Goal: Information Seeking & Learning: Learn about a topic

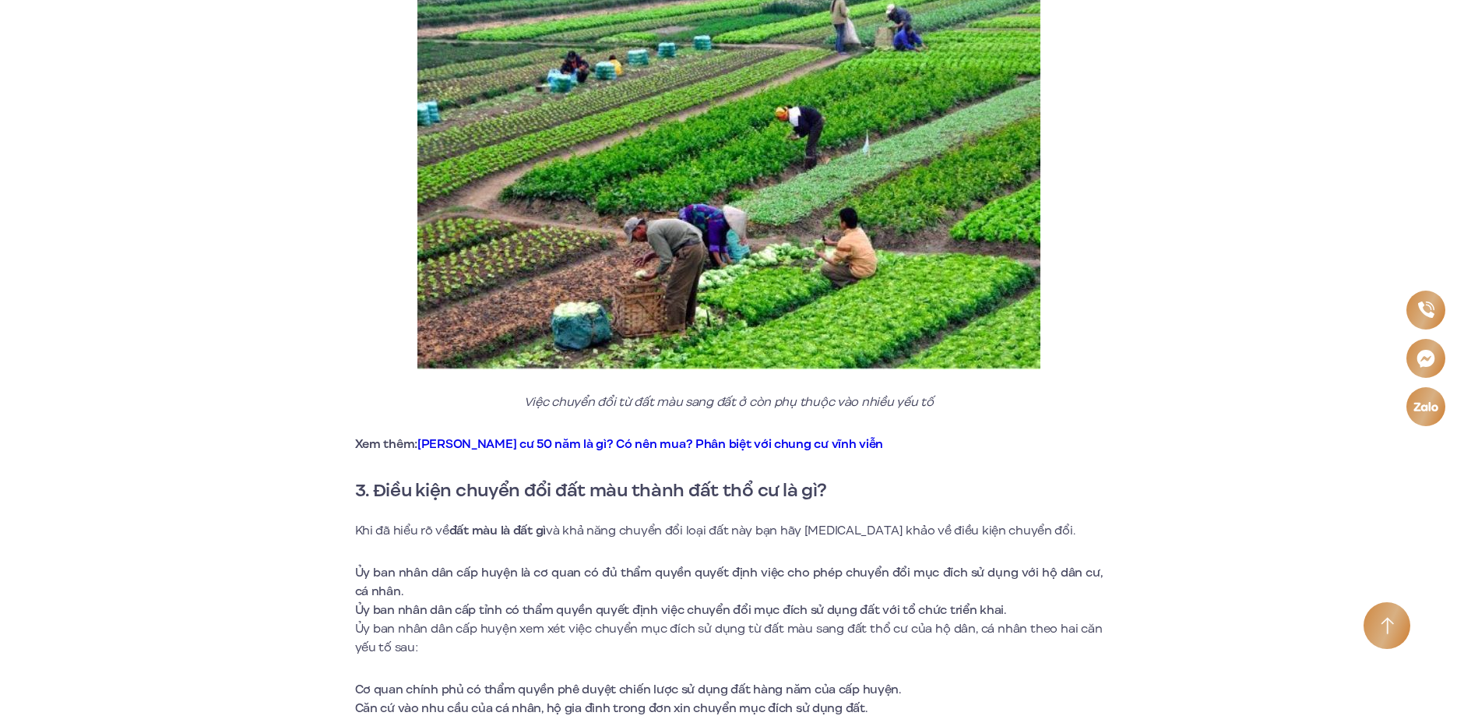
scroll to position [1402, 0]
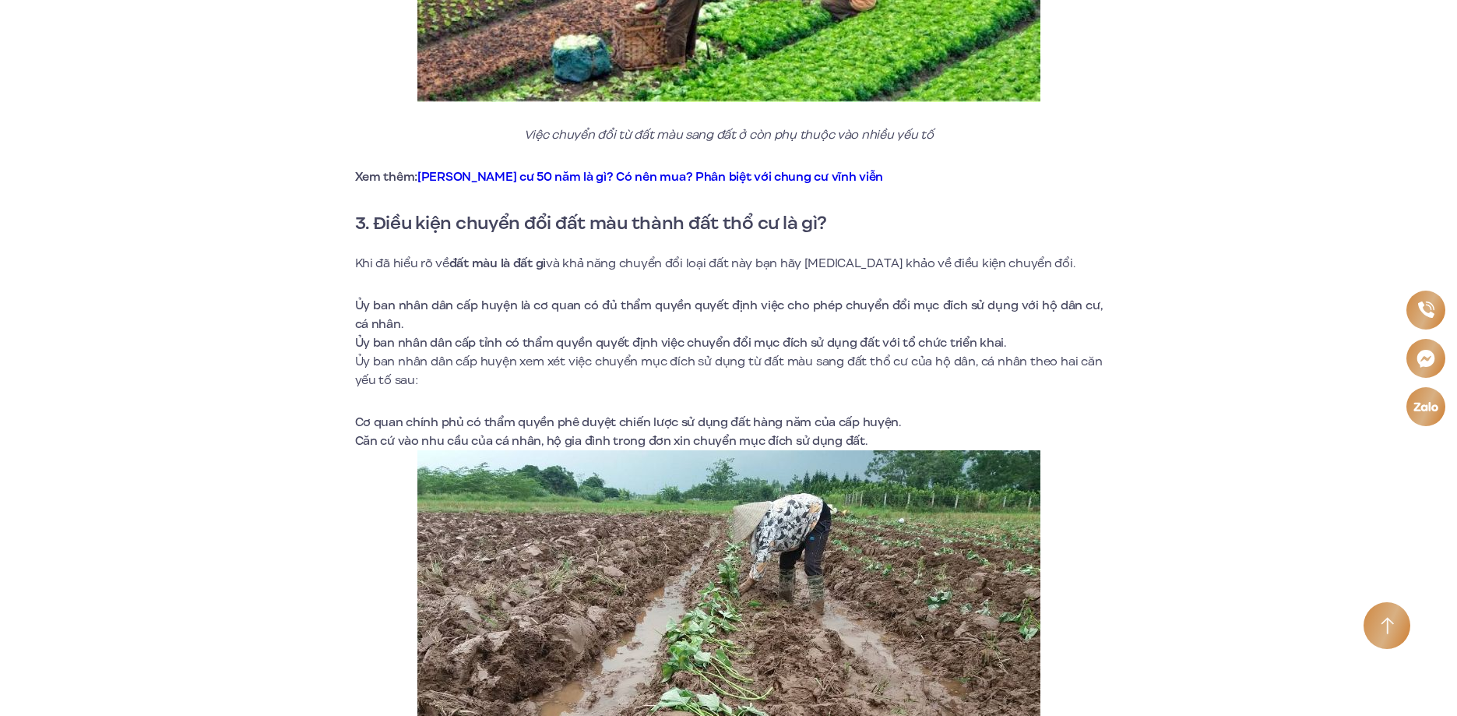
drag, startPoint x: 417, startPoint y: 260, endPoint x: 540, endPoint y: 271, distance: 123.5
click at [540, 271] on p "Khi đã hiểu rõ về đất màu là đất gì và khả năng chuyển đổi loại đất này bạn hãy…" at bounding box center [729, 263] width 748 height 19
drag, startPoint x: 496, startPoint y: 308, endPoint x: 446, endPoint y: 305, distance: 49.9
click at [493, 308] on li "Ủy ban nhân dân cấp huyện là cơ quan có đủ thẩm quyền quyết định việc cho phép …" at bounding box center [729, 314] width 748 height 37
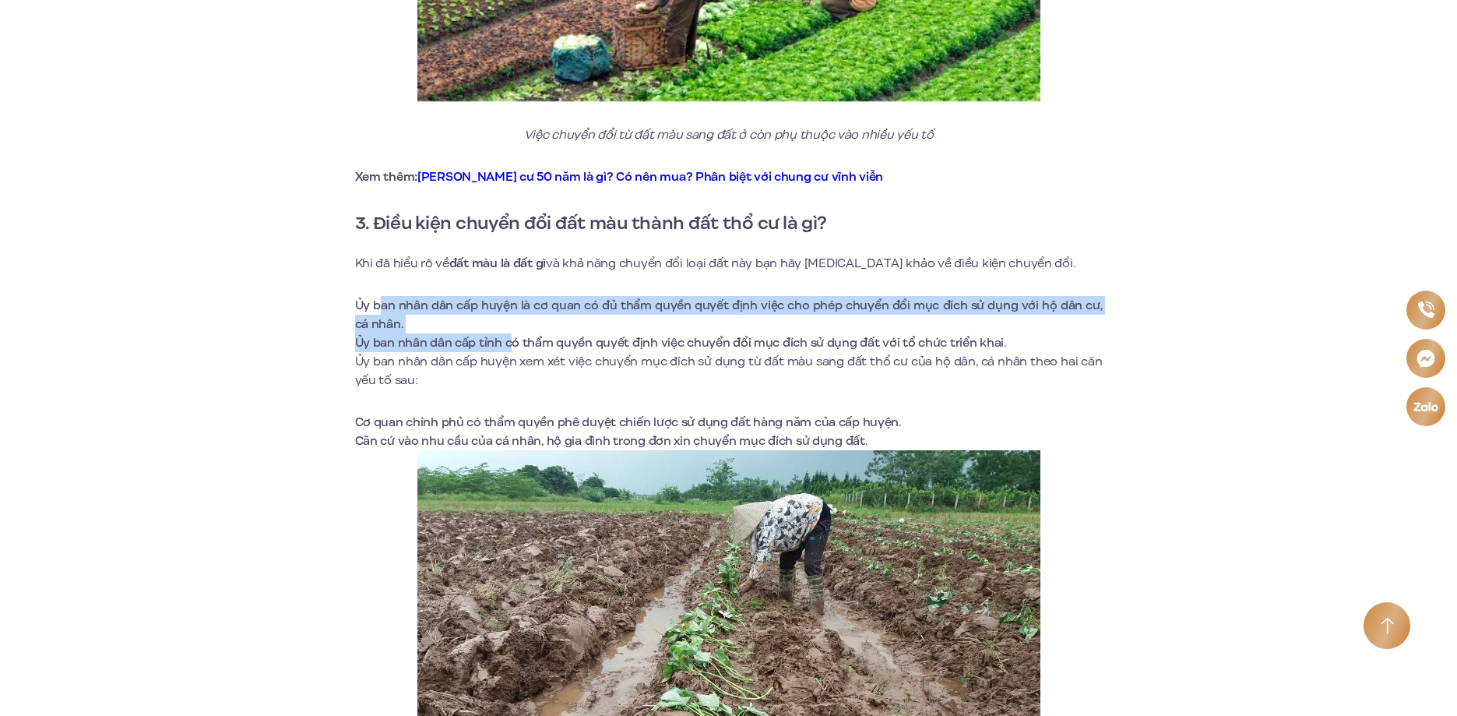
drag, startPoint x: 405, startPoint y: 311, endPoint x: 529, endPoint y: 364, distance: 134.7
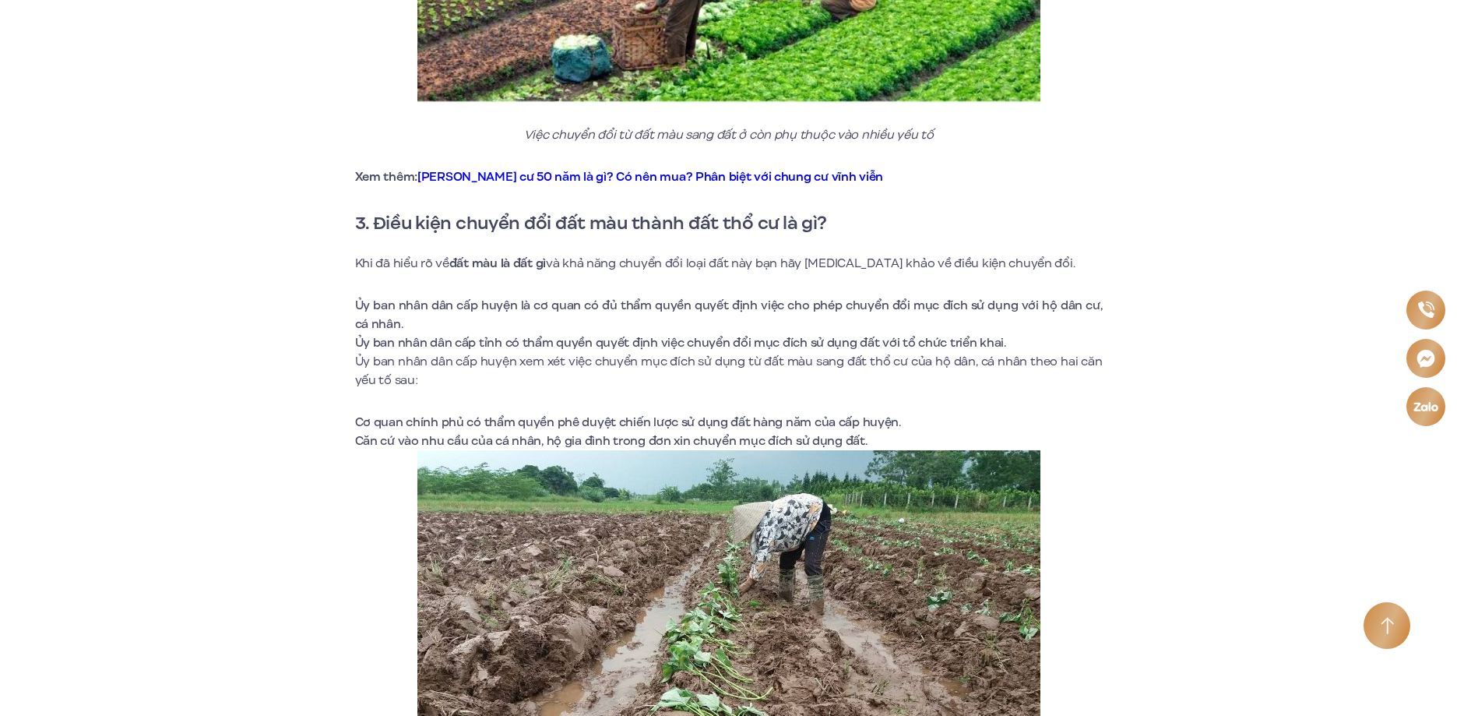
click at [504, 373] on p "Ủy ban nhân dân cấp huyện xem xét việc chuyển mục đích sử dụng từ đất màu sang …" at bounding box center [729, 370] width 748 height 37
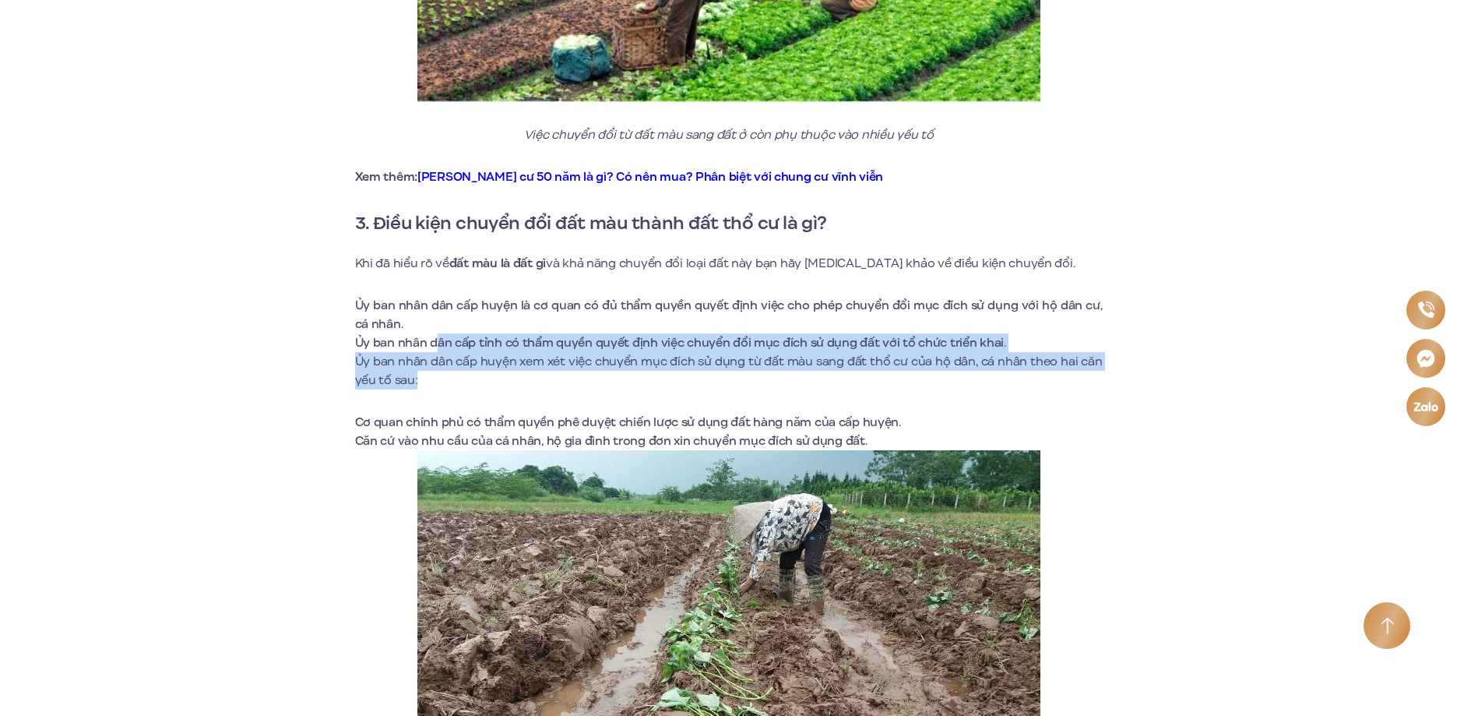
drag, startPoint x: 489, startPoint y: 365, endPoint x: 532, endPoint y: 385, distance: 47.0
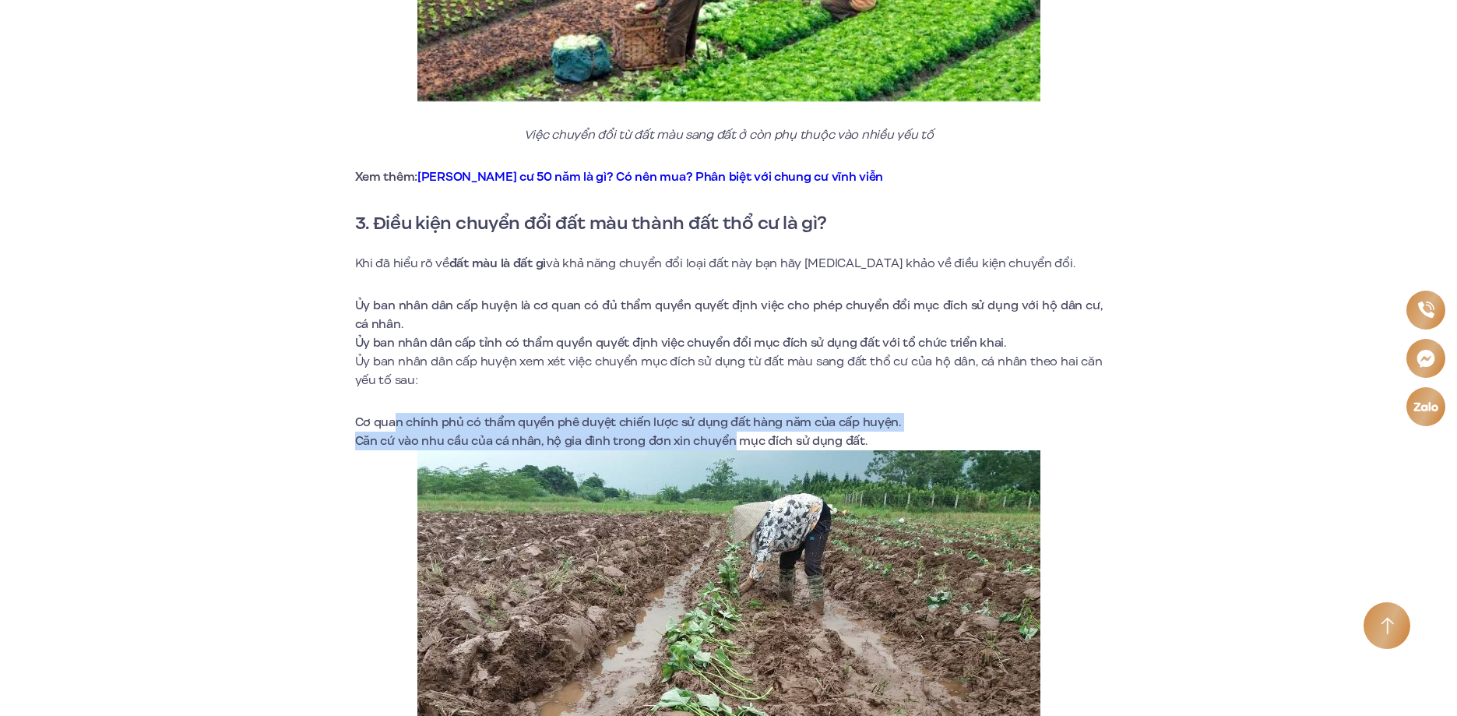
drag, startPoint x: 396, startPoint y: 427, endPoint x: 735, endPoint y: 440, distance: 339.0
click at [735, 440] on ul "Cơ quan chính phủ có thẩm quyền phê duyệt chiến lược sử dụng đất hàng năm của c…" at bounding box center [729, 431] width 748 height 37
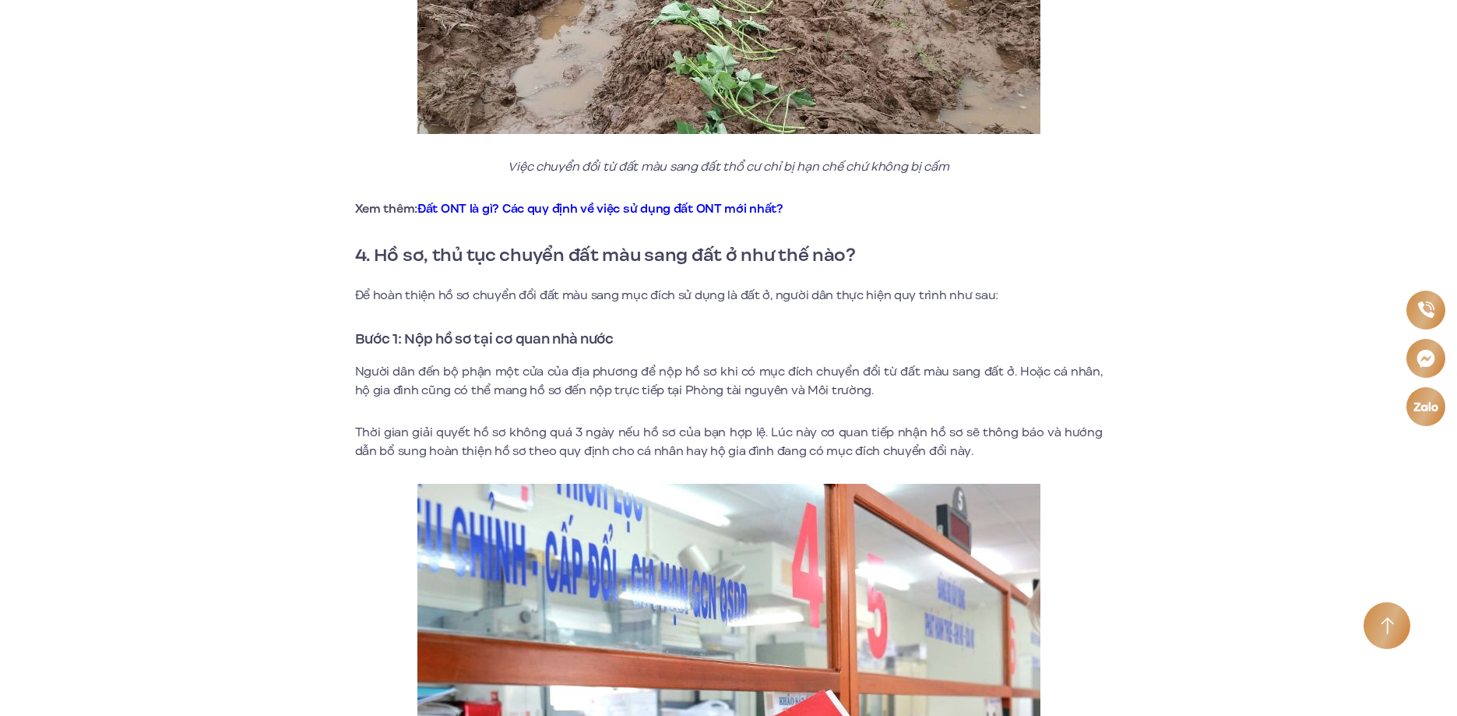
scroll to position [2103, 0]
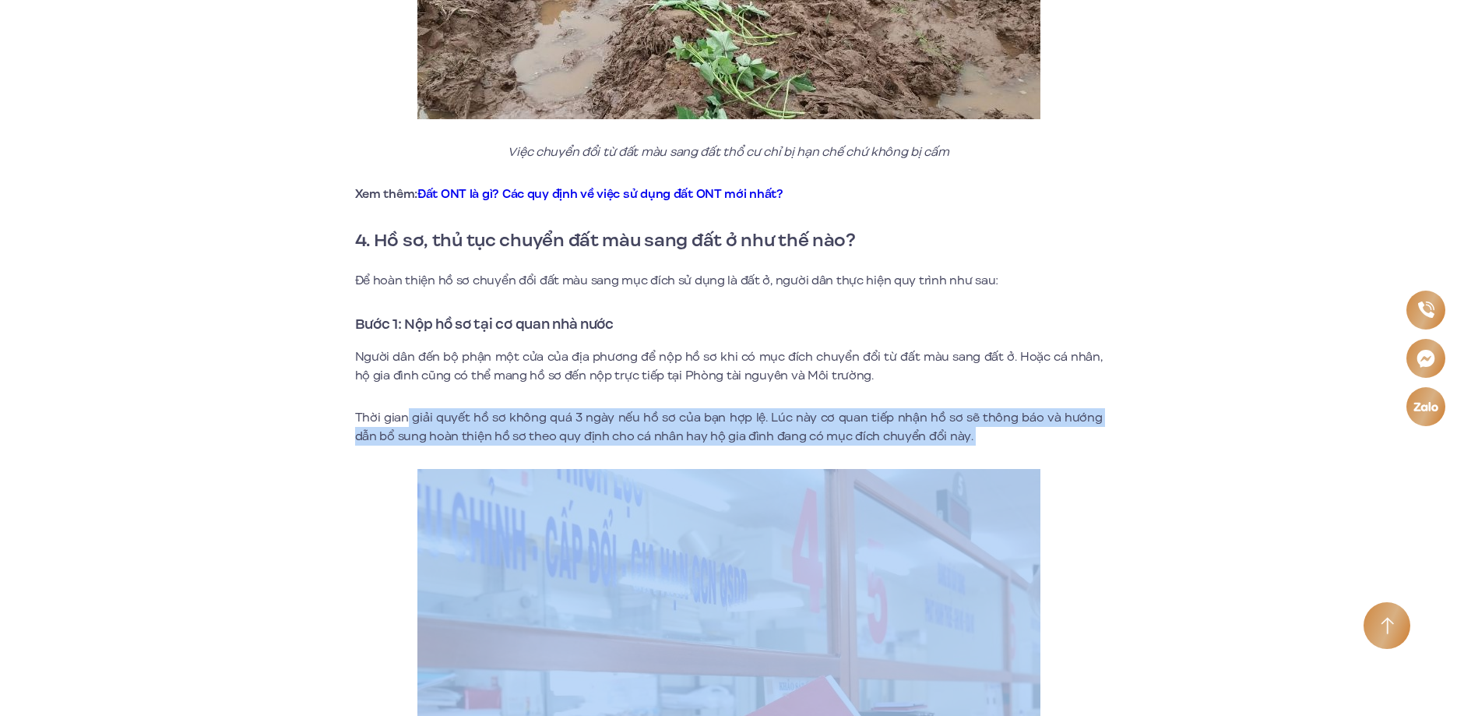
drag, startPoint x: 419, startPoint y: 421, endPoint x: 628, endPoint y: 449, distance: 210.5
click at [625, 450] on div "Chắc hẳn bạn đã từng nghe nhiều đến cụm từ đất màu nhưng không phải ai cũng biế…" at bounding box center [729, 469] width 748 height 4102
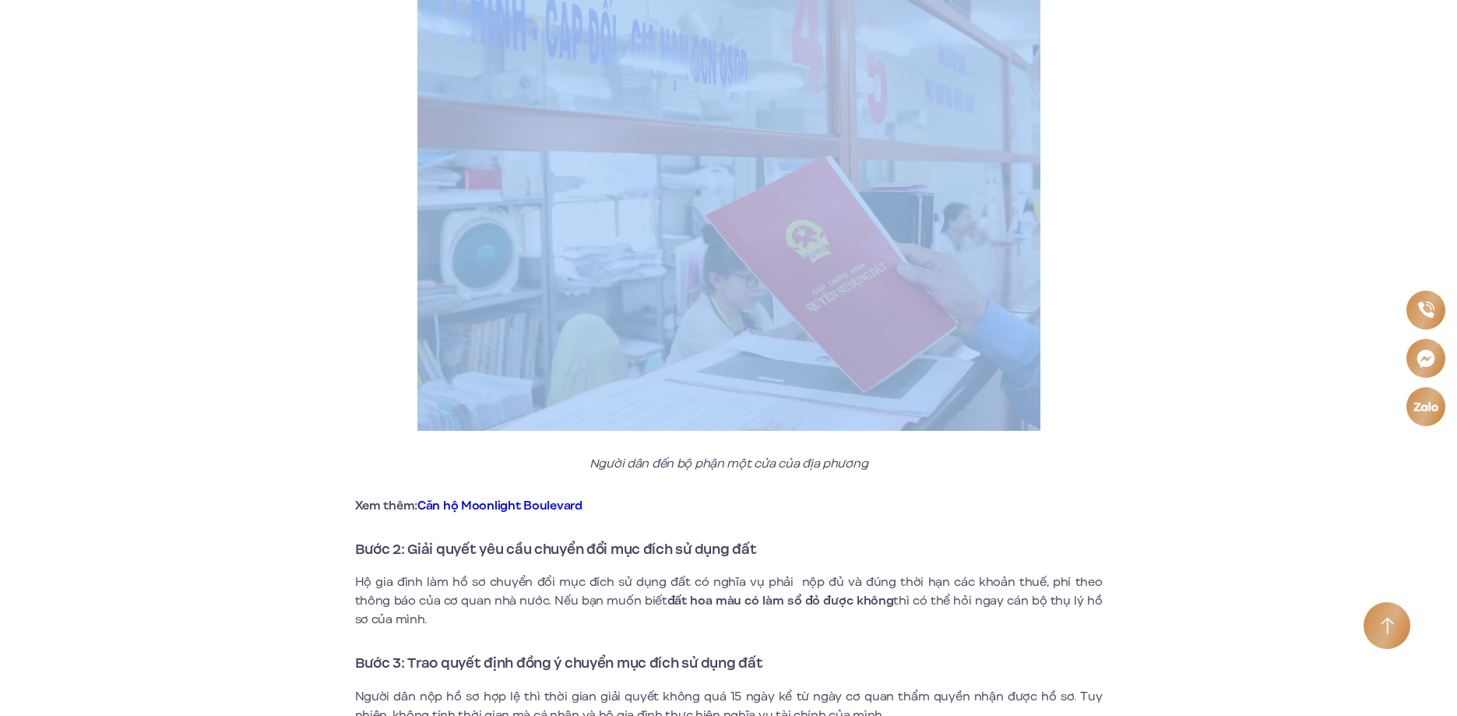
scroll to position [2803, 0]
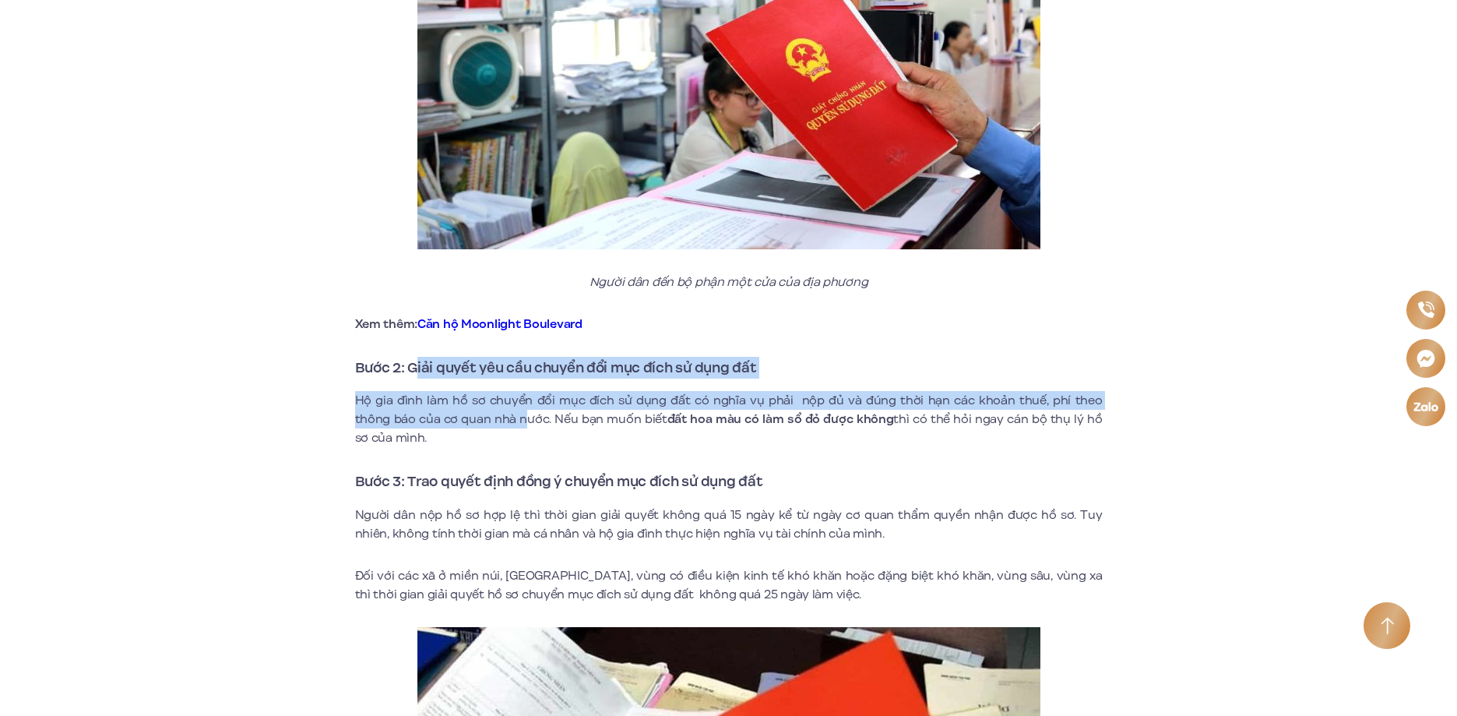
drag, startPoint x: 420, startPoint y: 374, endPoint x: 485, endPoint y: 433, distance: 88.2
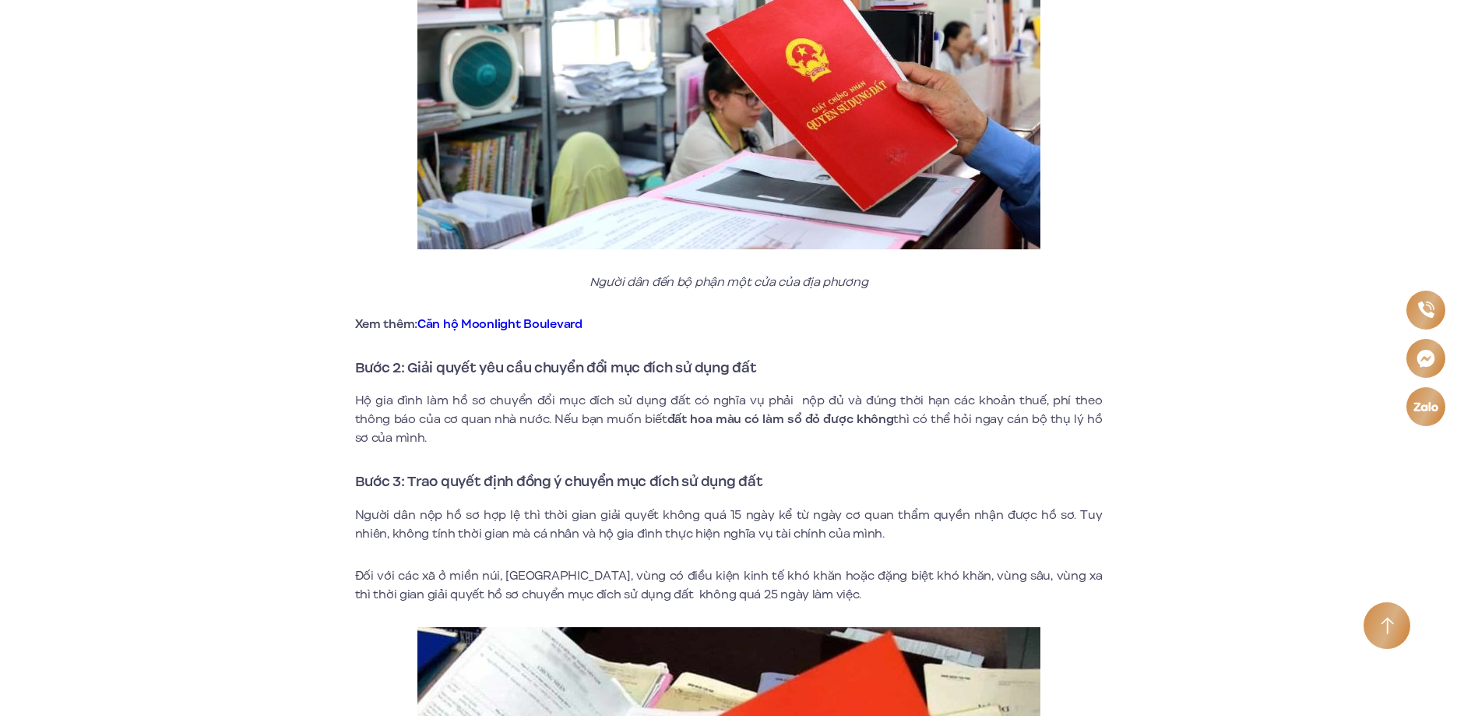
click at [472, 435] on p "Hộ gia đình làm hồ sơ chuyển đổi mục đích sử dụng đất có nghĩa vụ phải nộp đủ v…" at bounding box center [729, 419] width 748 height 56
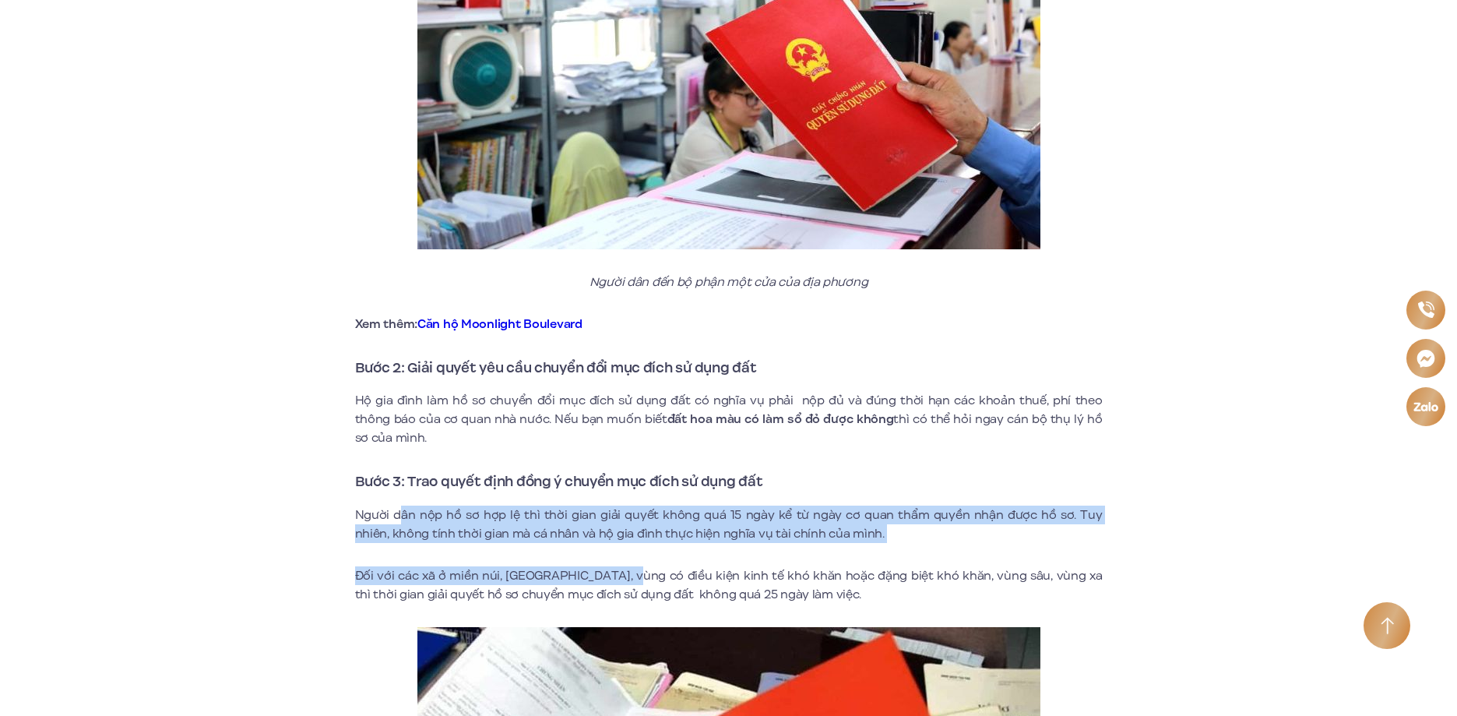
drag, startPoint x: 402, startPoint y: 512, endPoint x: 618, endPoint y: 555, distance: 219.9
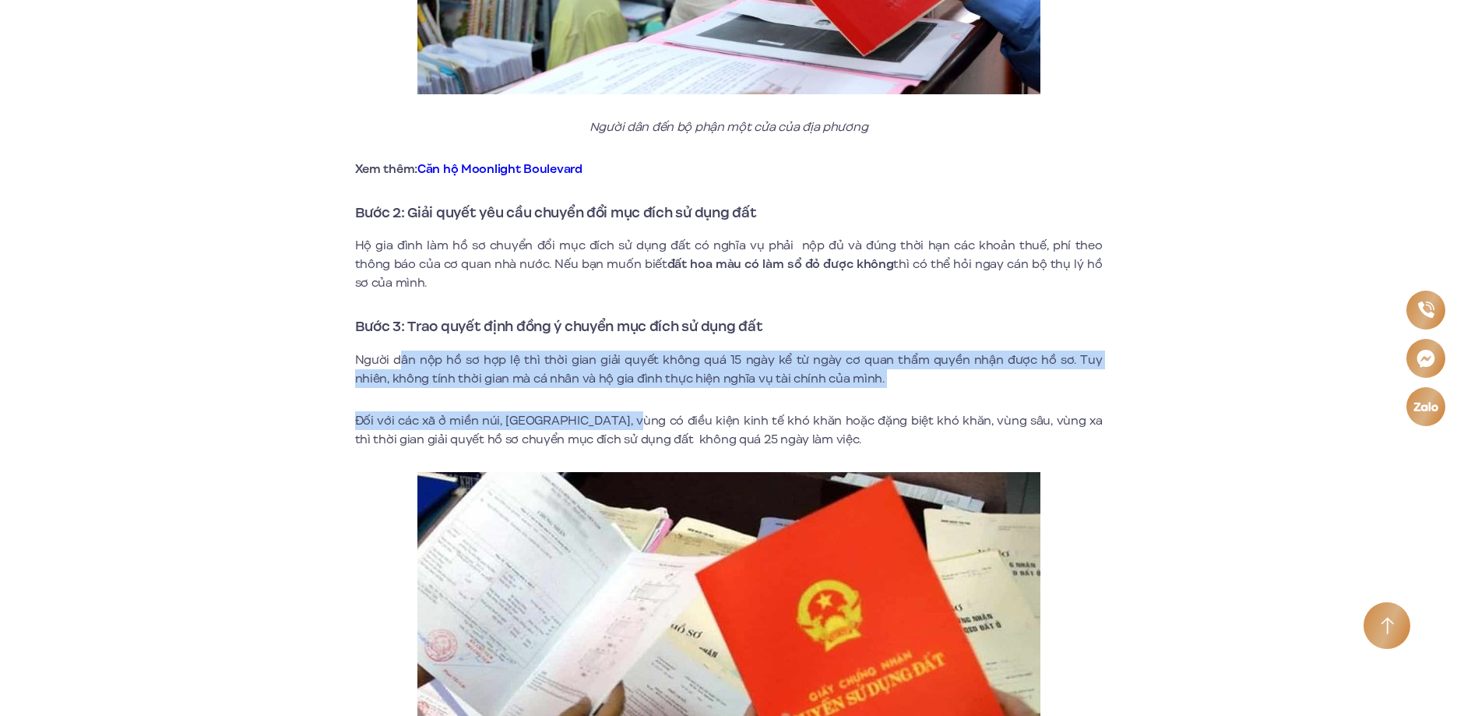
scroll to position [2959, 0]
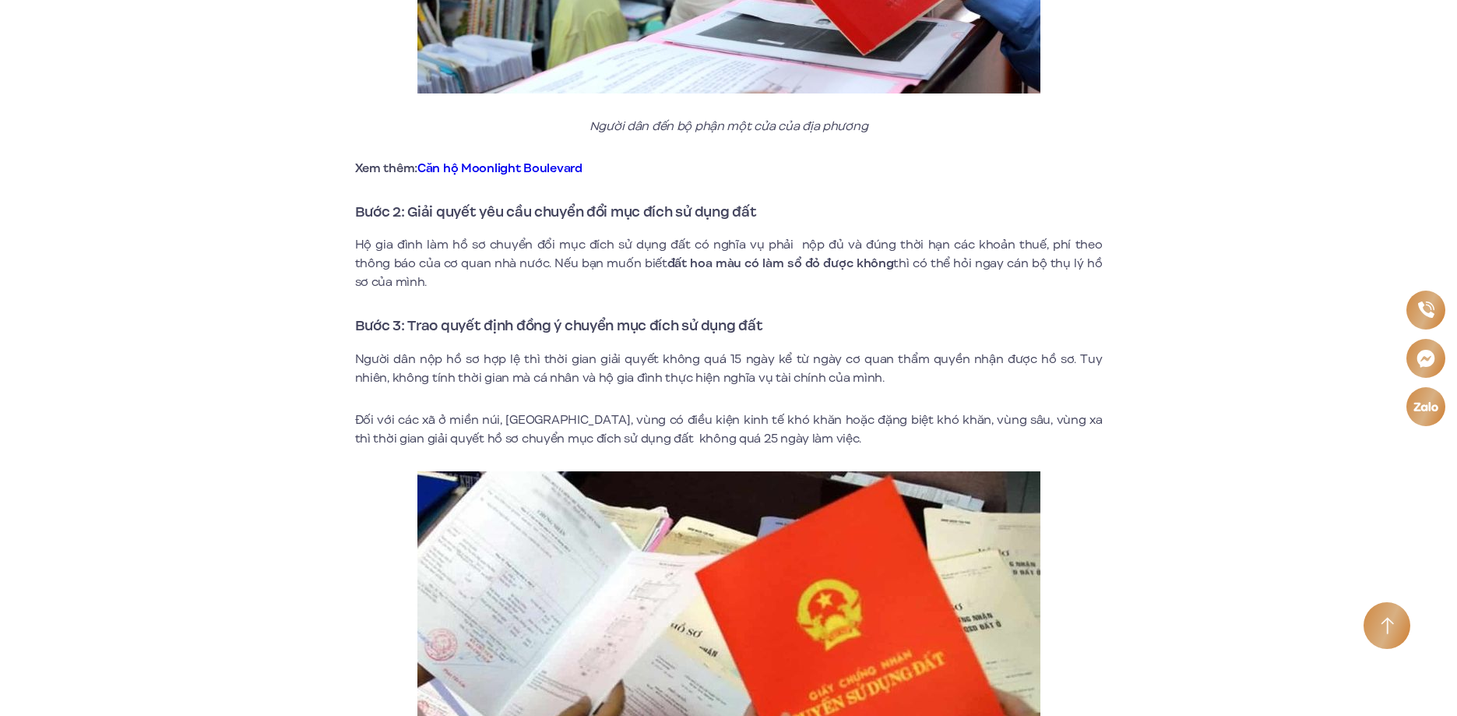
click at [419, 431] on p "Đối với các xã ở miền núi, [GEOGRAPHIC_DATA], vùng có điều kiện kinh tế khó khă…" at bounding box center [729, 428] width 748 height 37
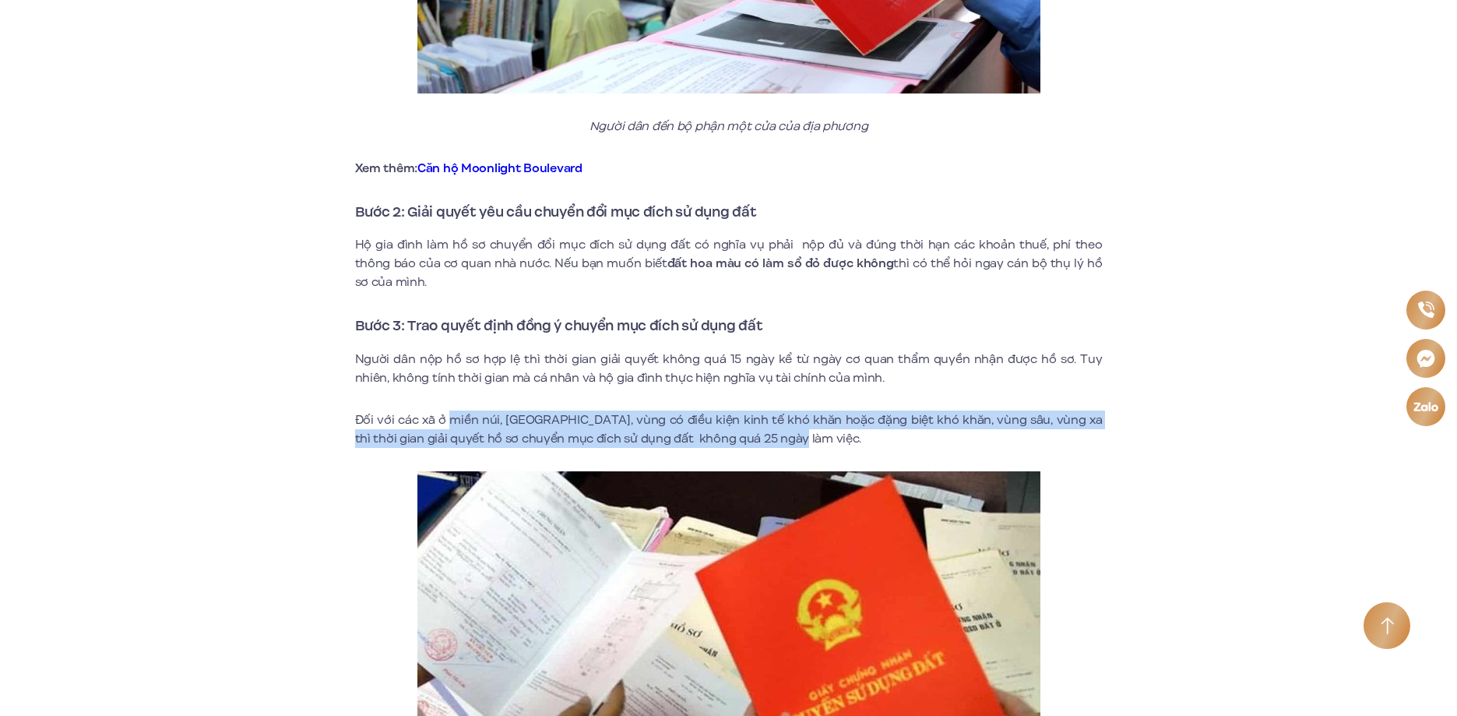
drag, startPoint x: 522, startPoint y: 433, endPoint x: 774, endPoint y: 447, distance: 252.7
click at [767, 445] on p "Đối với các xã ở miền núi, [GEOGRAPHIC_DATA], vùng có điều kiện kinh tế khó khă…" at bounding box center [729, 428] width 748 height 37
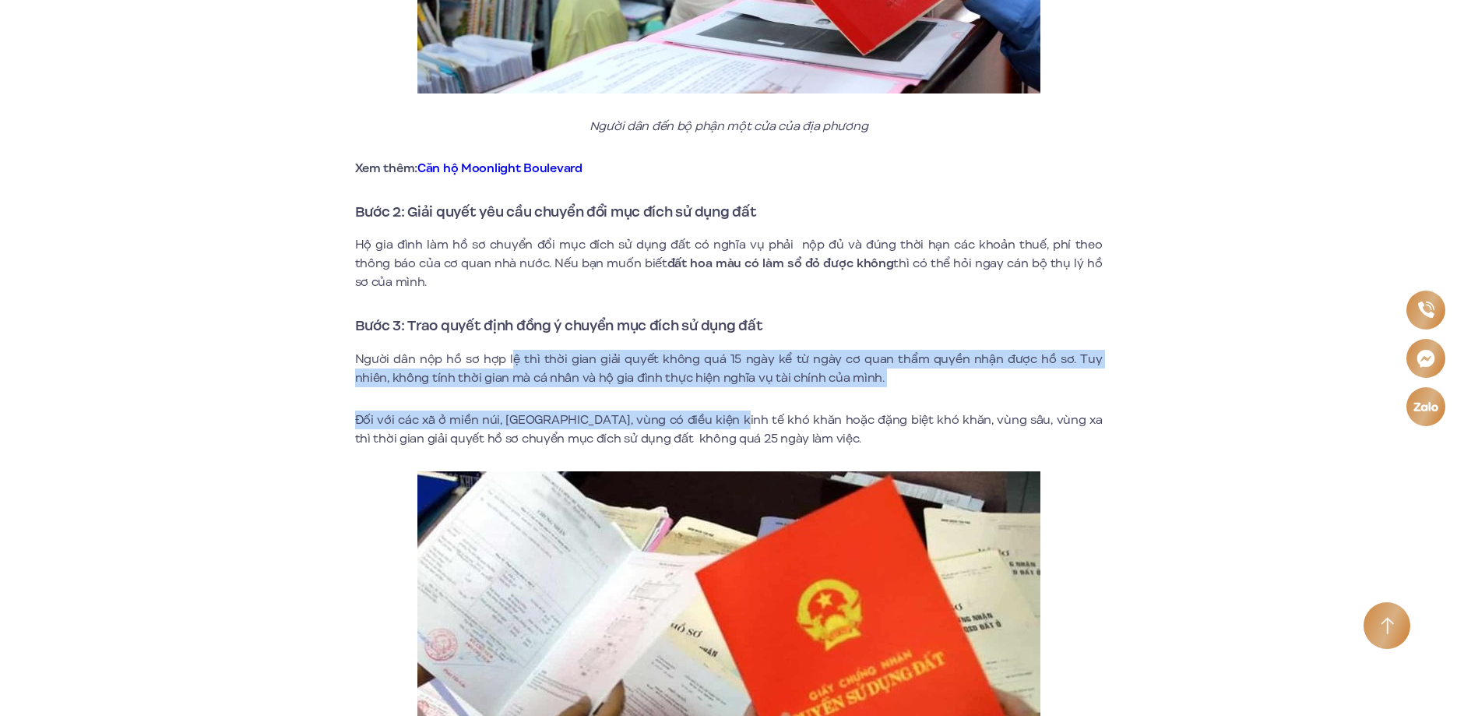
drag, startPoint x: 662, startPoint y: 385, endPoint x: 720, endPoint y: 387, distance: 58.4
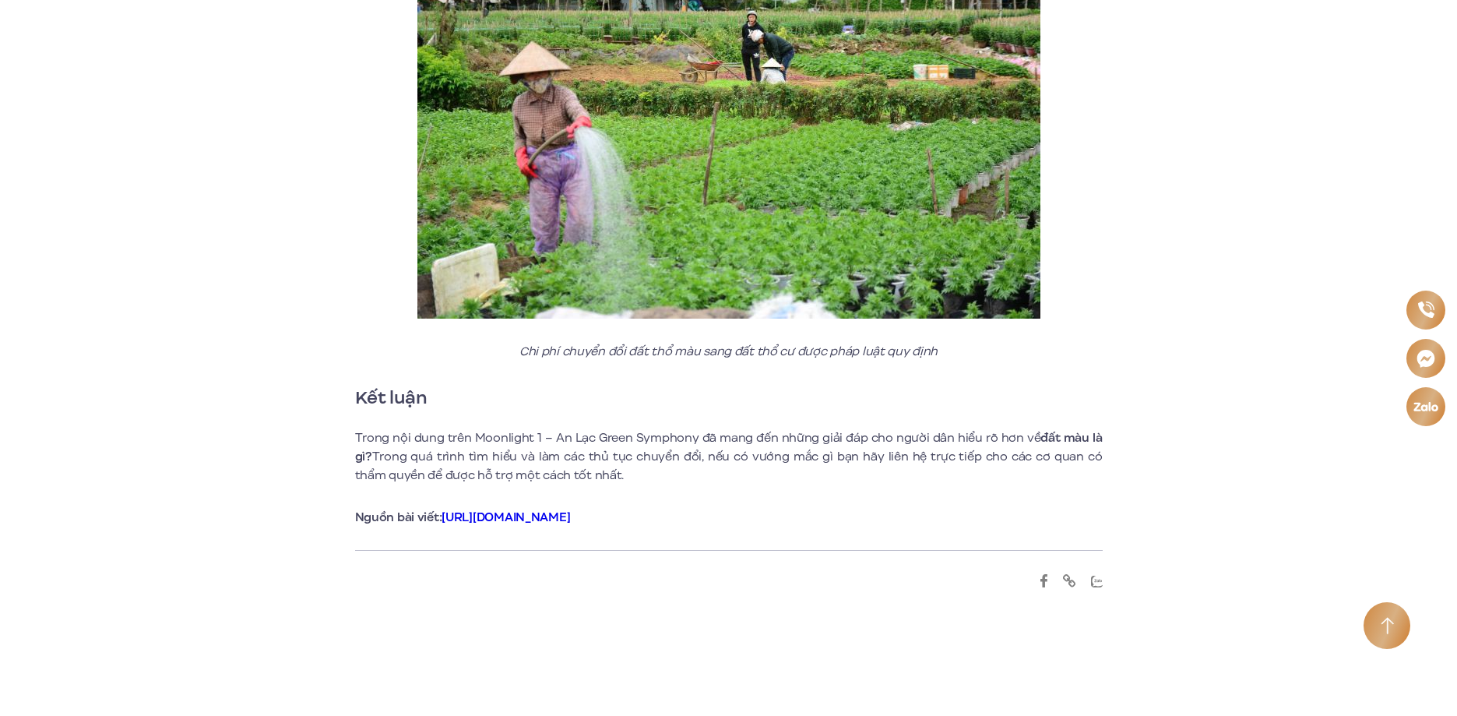
scroll to position [4127, 0]
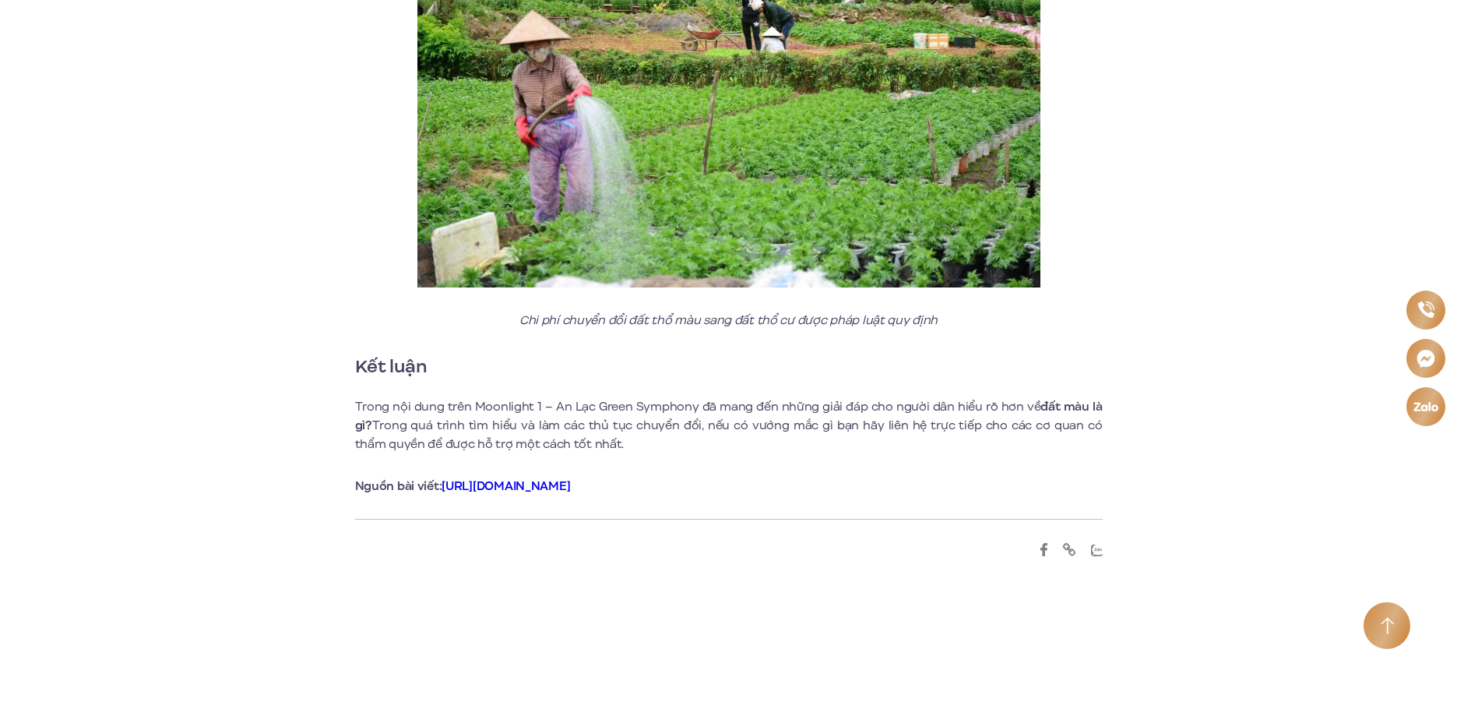
drag, startPoint x: 386, startPoint y: 412, endPoint x: 860, endPoint y: 437, distance: 474.1
click at [860, 437] on p "Trong nội dung trên Moonlight 1 – An Lạc Green Symphony đã mang đến những giải …" at bounding box center [729, 425] width 748 height 56
click at [818, 447] on p "Trong nội dung trên Moonlight 1 – An Lạc Green Symphony đã mang đến những giải …" at bounding box center [729, 425] width 748 height 56
